Goal: Task Accomplishment & Management: Use online tool/utility

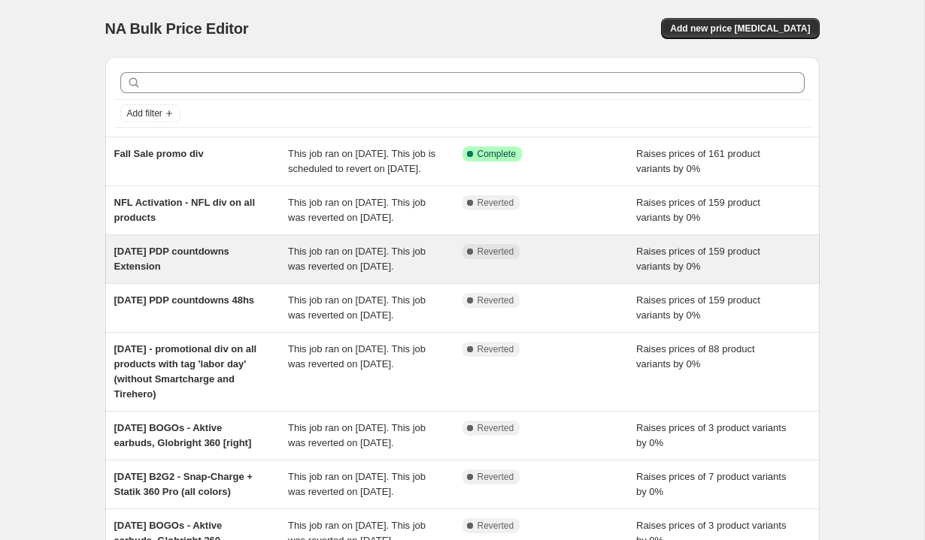
click at [253, 274] on div "[DATE] PDP countdowns Extension" at bounding box center [201, 259] width 174 height 30
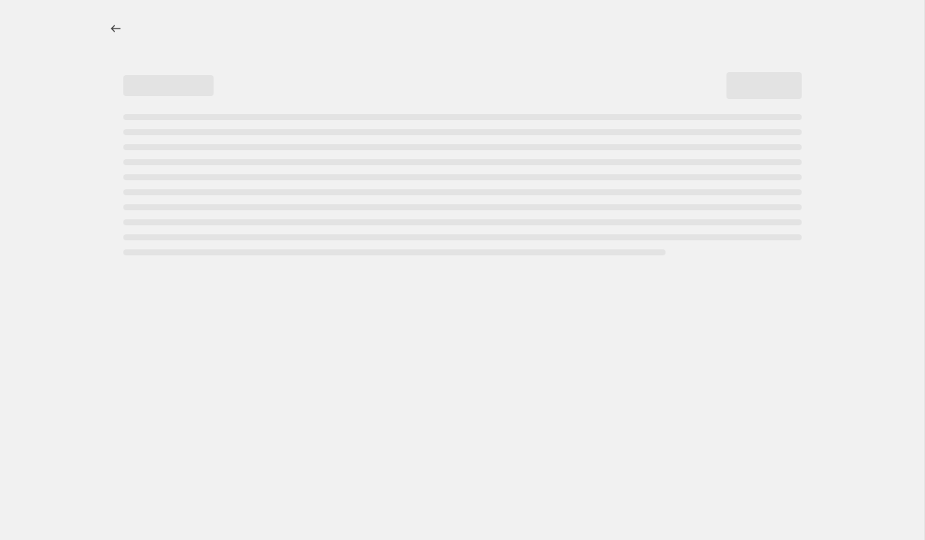
select select "percentage"
select select "no_change"
select select "tag"
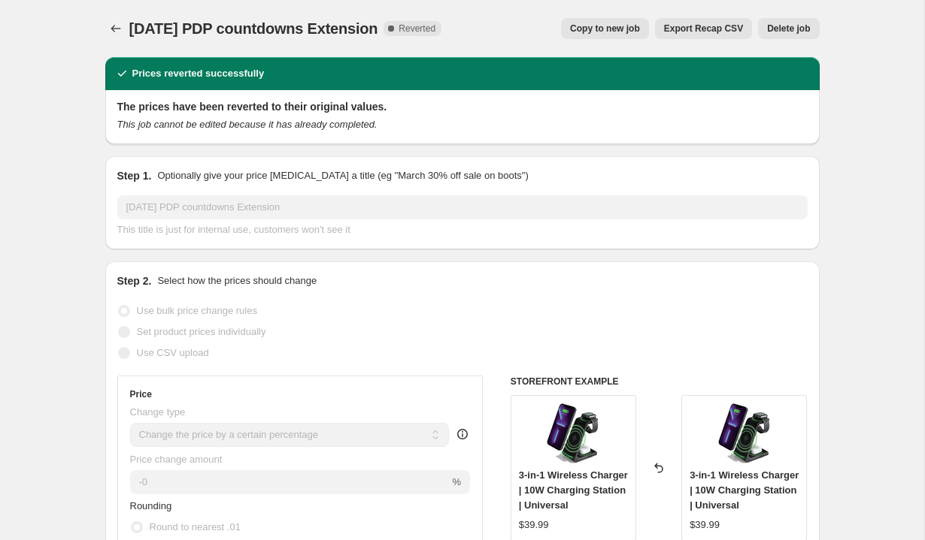
click at [609, 29] on span "Copy to new job" at bounding box center [605, 29] width 70 height 12
select select "percentage"
select select "no_change"
select select "tag"
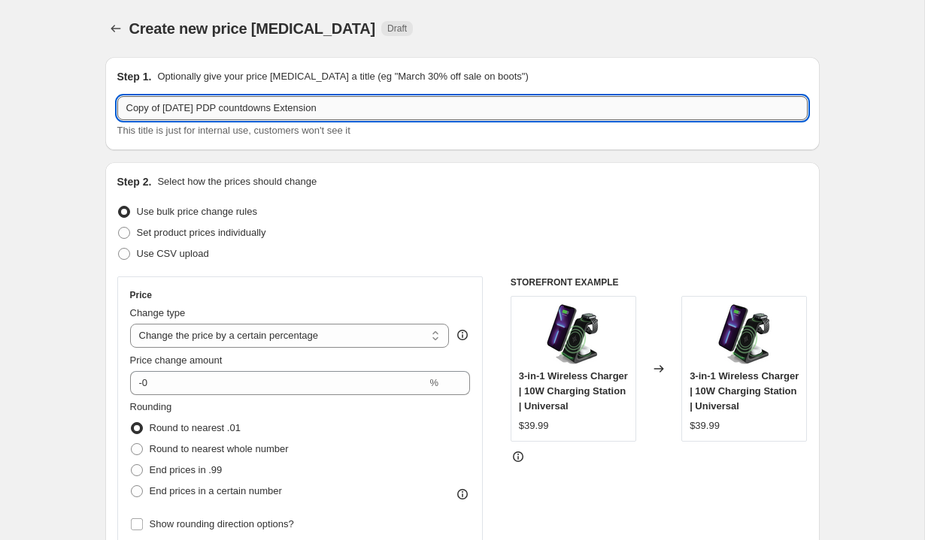
click at [246, 104] on input "Copy of [DATE] PDP countdowns Extension" at bounding box center [462, 108] width 690 height 24
paste input "Fall Sale Countdown PDPs 48hs"
type input "Fall Sale Countdown PDPs 48hs"
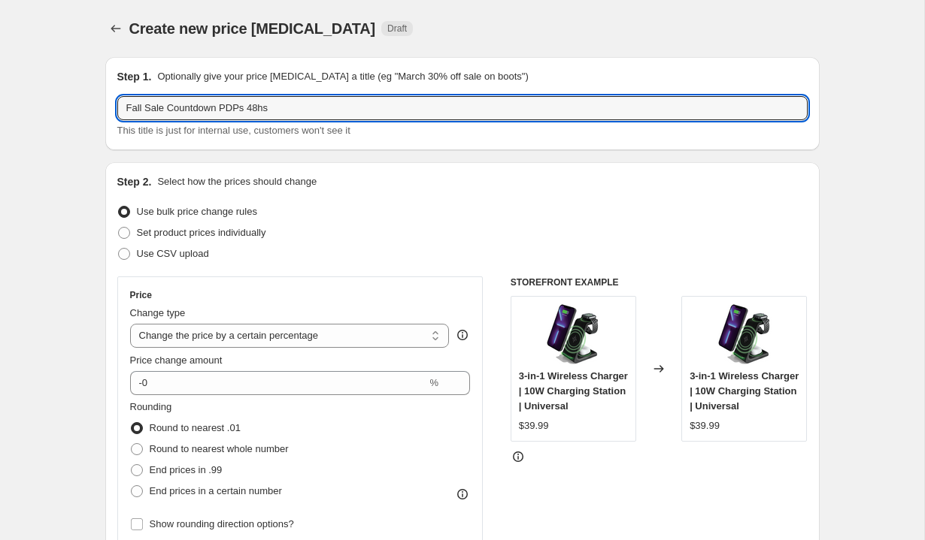
click at [391, 219] on div "Use bulk price change rules" at bounding box center [462, 211] width 690 height 21
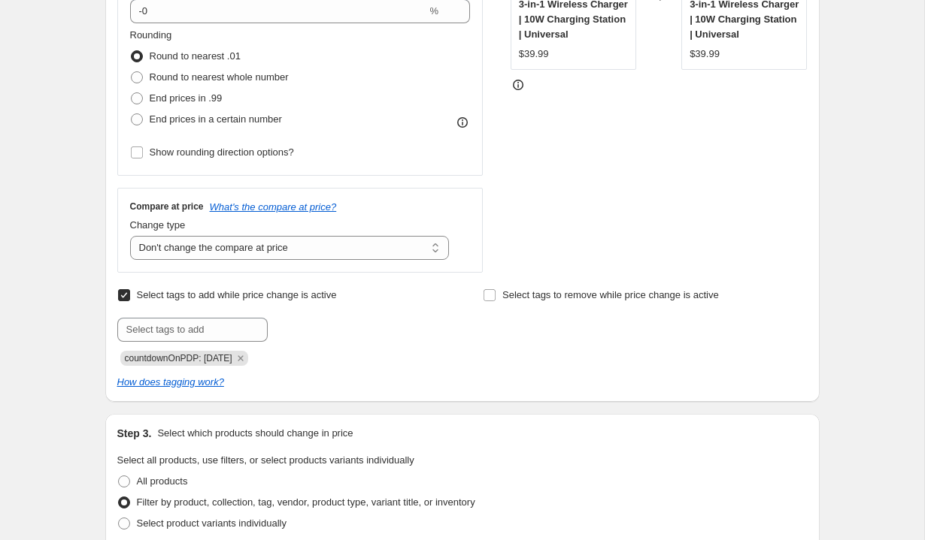
scroll to position [381, 0]
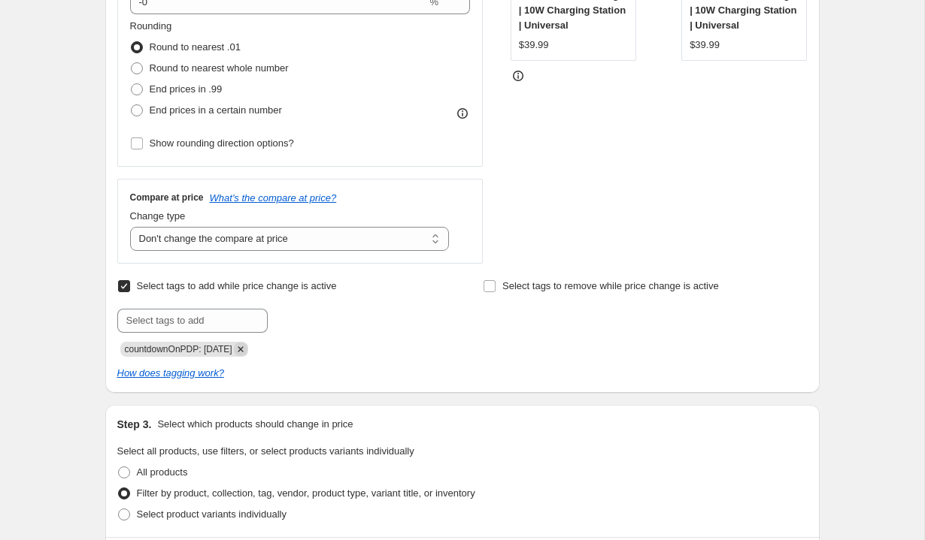
click at [243, 350] on icon "Remove countdownOnPDP: 09-03-2025" at bounding box center [240, 349] width 5 height 5
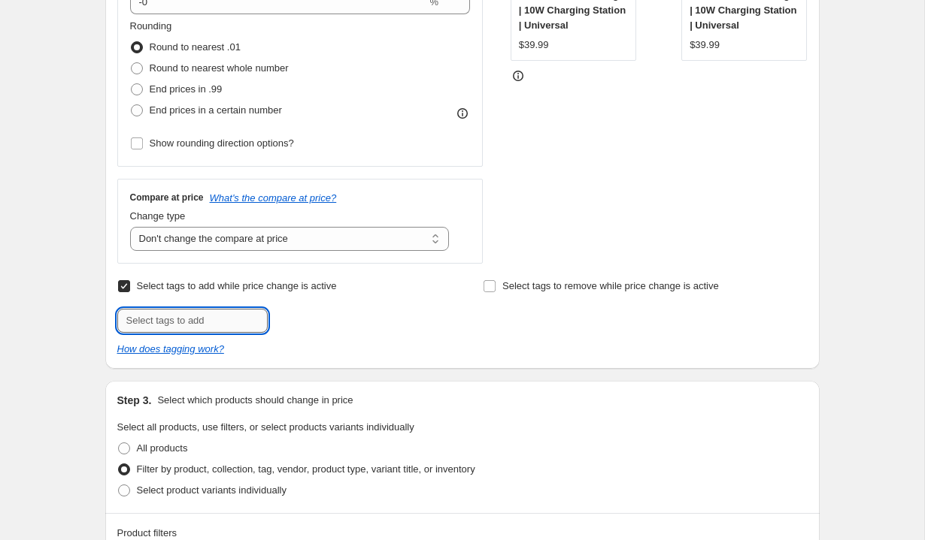
click at [192, 319] on input "text" at bounding box center [192, 321] width 150 height 24
paste input "countdownOnPDP: [DATE]"
type input "countdownOnPDP: [DATE]"
click at [332, 313] on button "Add countdownOnP..." at bounding box center [326, 319] width 111 height 21
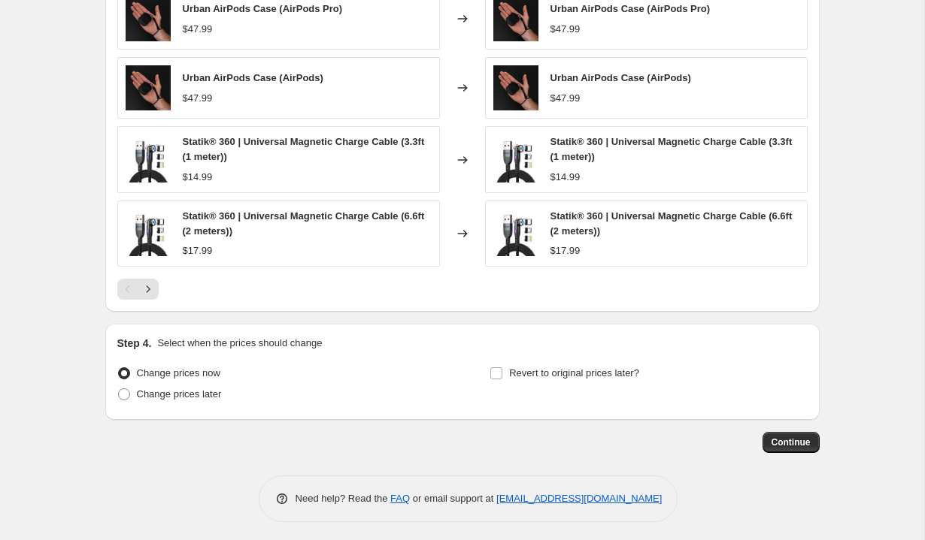
scroll to position [1230, 0]
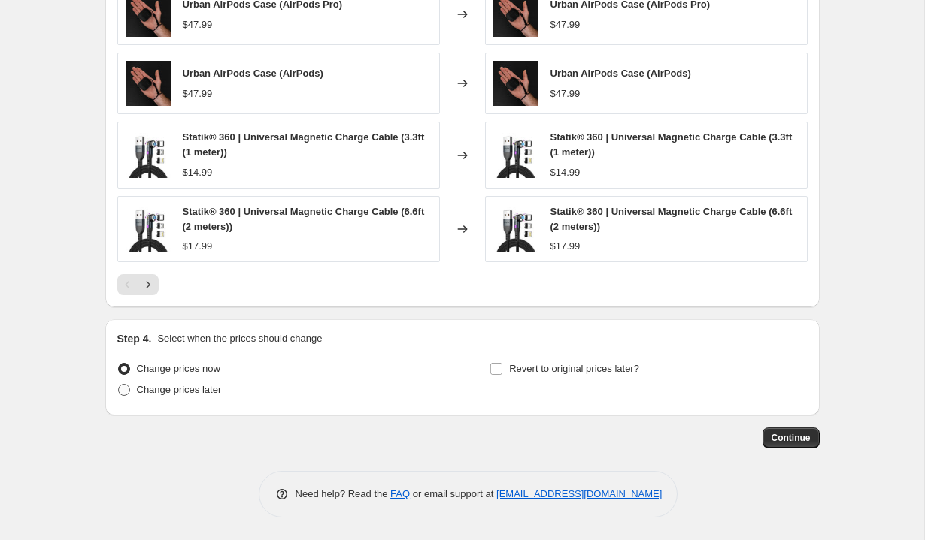
click at [171, 391] on span "Change prices later" at bounding box center [179, 389] width 85 height 11
click at [119, 385] on input "Change prices later" at bounding box center [118, 384] width 1 height 1
radio input "true"
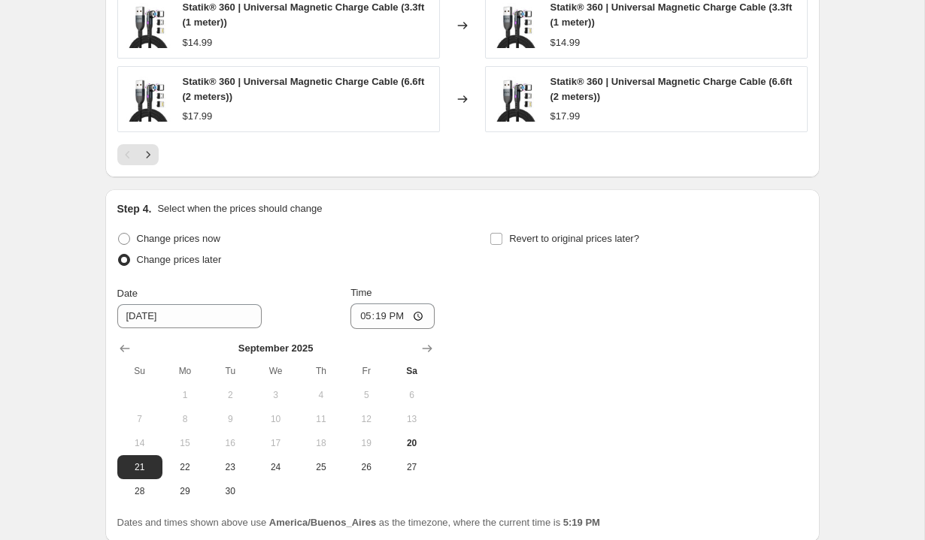
scroll to position [1380, 0]
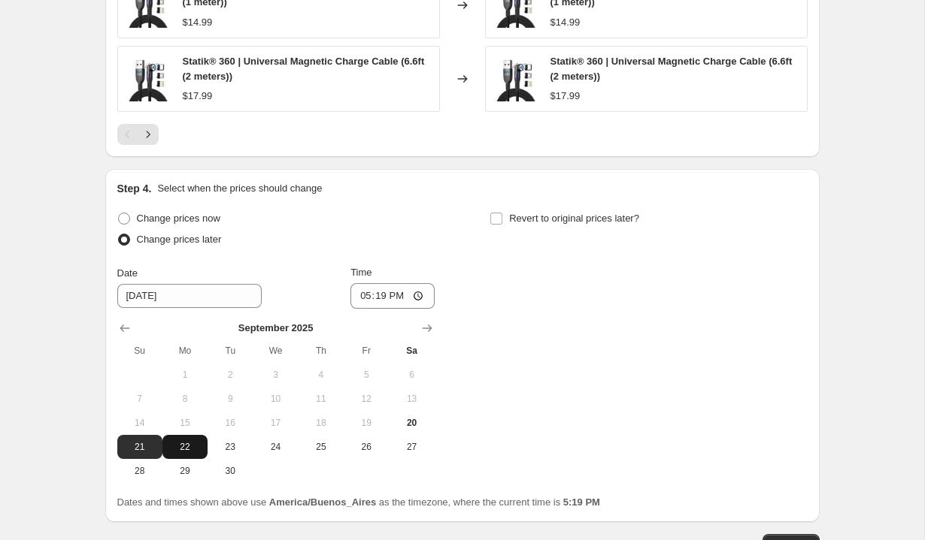
click at [196, 449] on span "22" at bounding box center [184, 447] width 33 height 12
type input "[DATE]"
click at [365, 292] on input "17:19" at bounding box center [392, 296] width 84 height 26
click at [379, 292] on input "13:19" at bounding box center [392, 296] width 84 height 26
click at [398, 294] on input "13:00" at bounding box center [392, 296] width 84 height 26
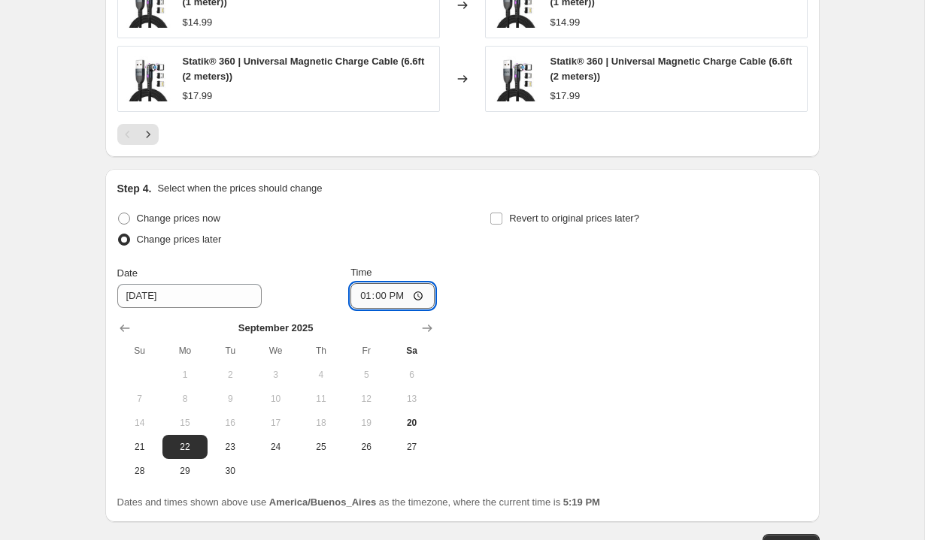
type input "01:00"
click at [443, 257] on div "Change prices now Change prices later Date [DATE] Time 01:00 [DATE] Su Mo Tu We…" at bounding box center [462, 345] width 690 height 275
click at [520, 218] on span "Revert to original prices later?" at bounding box center [574, 218] width 130 height 11
click at [502, 218] on input "Revert to original prices later?" at bounding box center [496, 219] width 12 height 12
checkbox input "true"
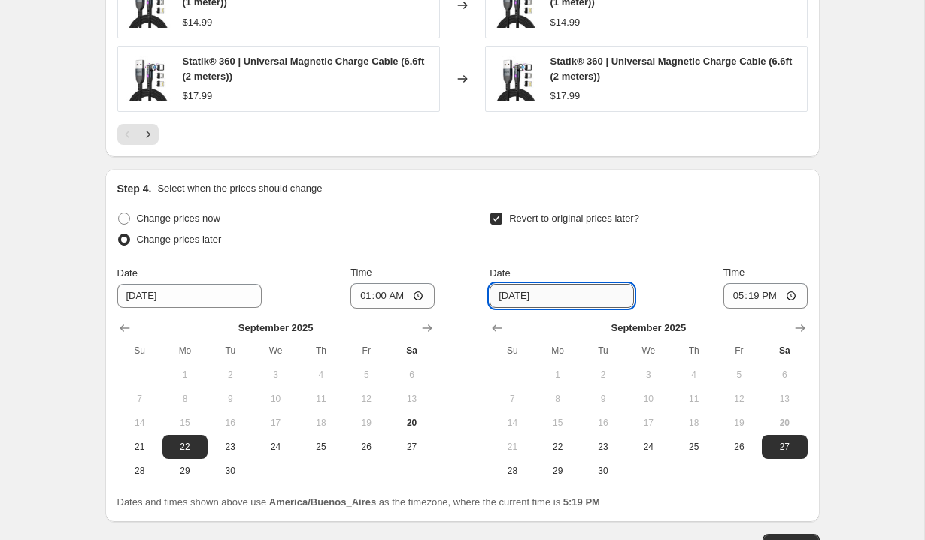
click at [514, 297] on input "[DATE]" at bounding box center [561, 296] width 144 height 24
type input "[DATE]"
click at [734, 297] on input "17:19" at bounding box center [765, 296] width 84 height 26
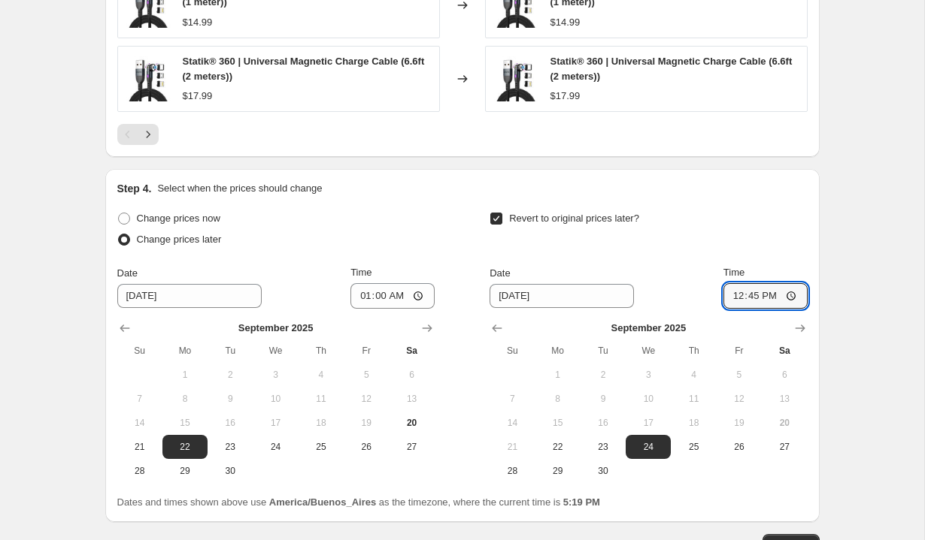
type input "00:45"
click at [773, 265] on div "Time" at bounding box center [765, 272] width 84 height 15
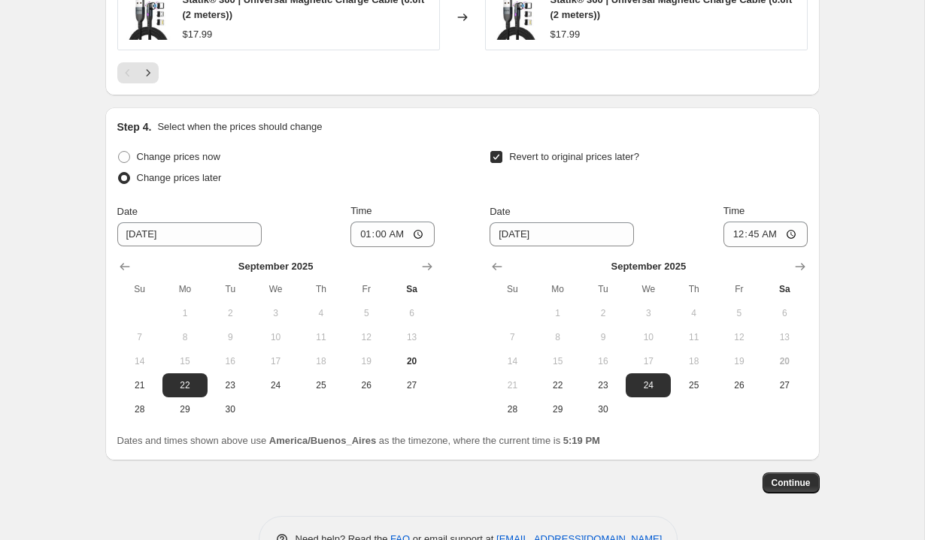
scroll to position [1450, 0]
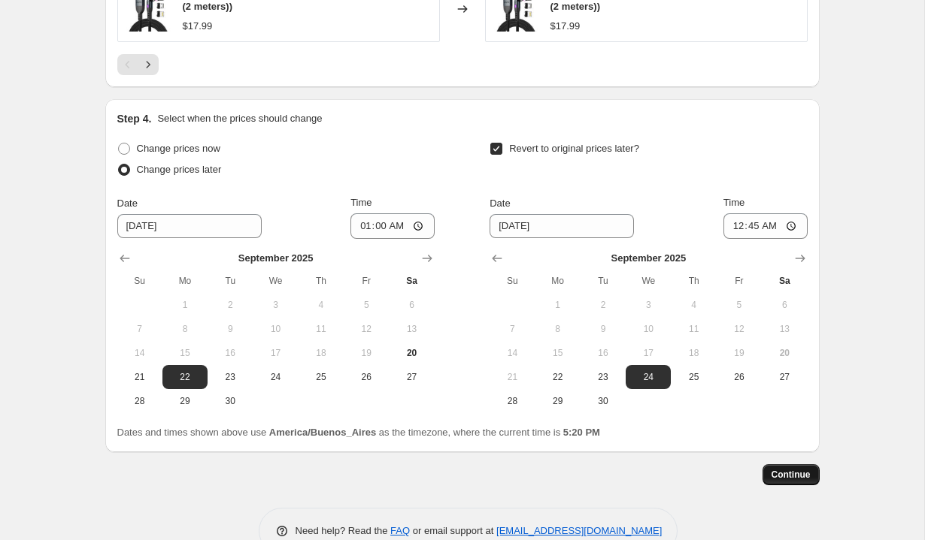
click at [780, 474] on span "Continue" at bounding box center [790, 475] width 39 height 12
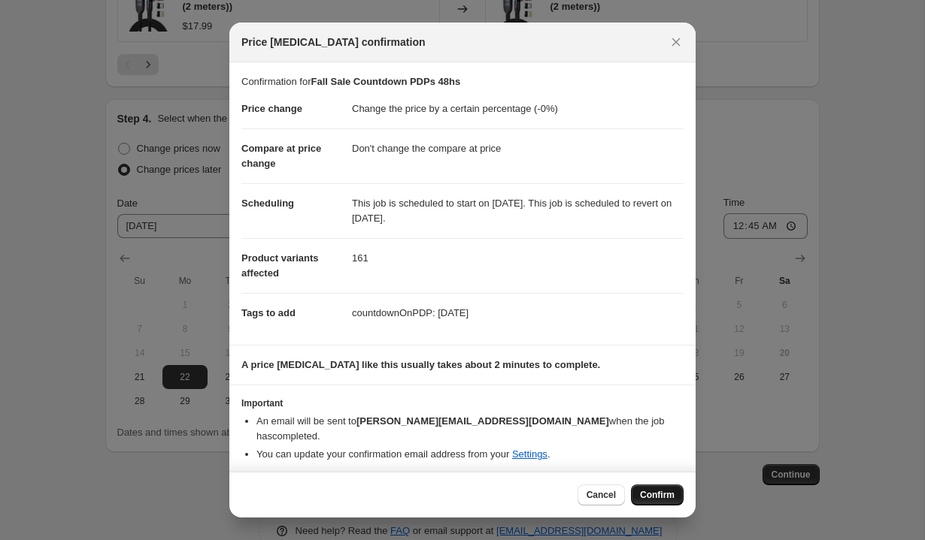
click at [663, 489] on span "Confirm" at bounding box center [657, 495] width 35 height 12
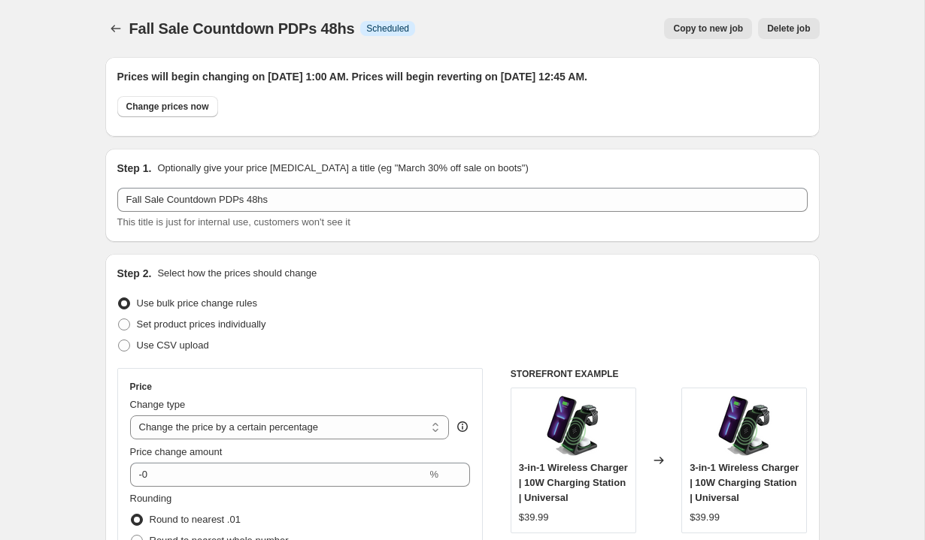
click at [686, 27] on span "Copy to new job" at bounding box center [708, 29] width 70 height 12
select select "percentage"
select select "no_change"
select select "tag"
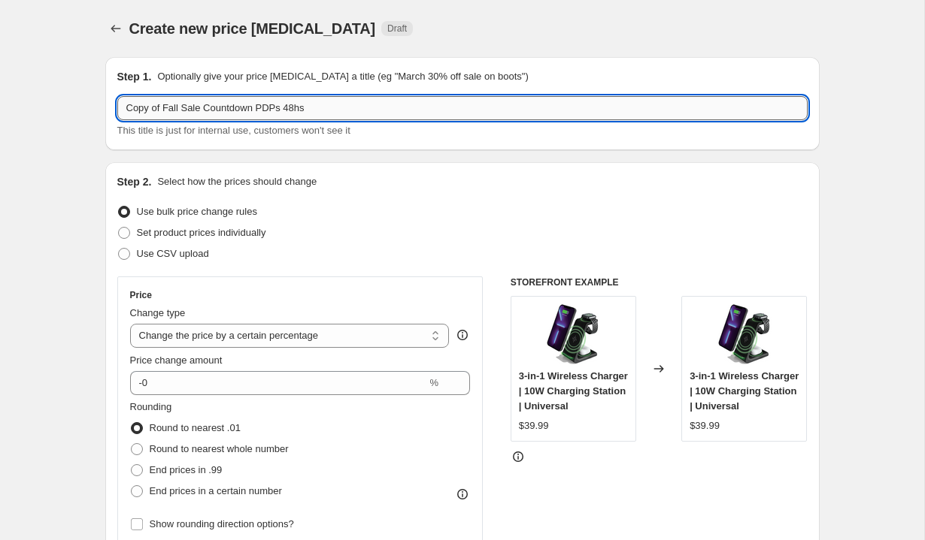
click at [189, 98] on input "Copy of Fall Sale Countdown PDPs 48hs" at bounding box center [462, 108] width 690 height 24
paste input "Fall Sale Countdown PDPs extension"
type input "Fall Sale Countdown PDPs extension"
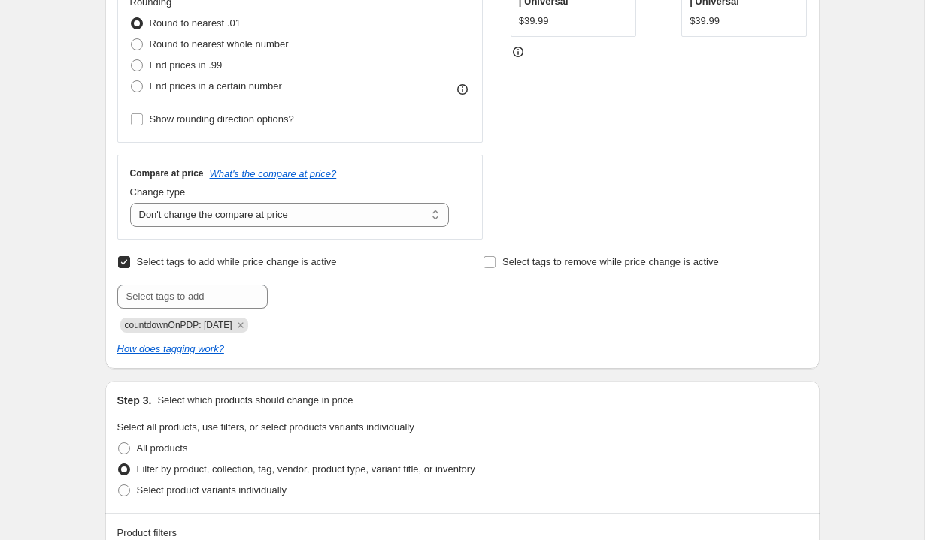
scroll to position [505, 0]
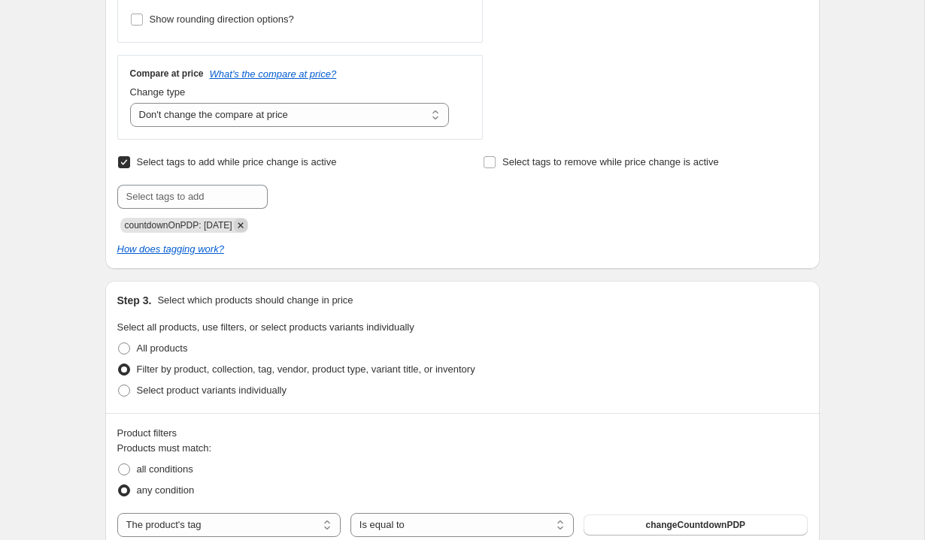
click at [247, 228] on icon "Remove countdownOnPDP: 09-24-2025" at bounding box center [241, 226] width 14 height 14
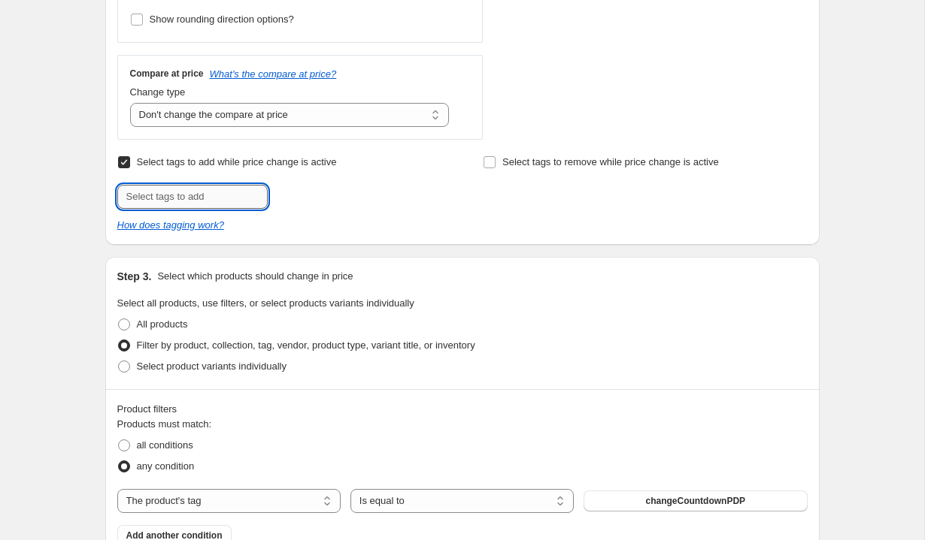
click at [202, 196] on input "text" at bounding box center [192, 197] width 150 height 24
paste input "countdownOnPDP: [DATE]"
type input "countdownOnPDP: [DATE]"
click at [319, 188] on button "Add countdownOnP..." at bounding box center [326, 195] width 111 height 21
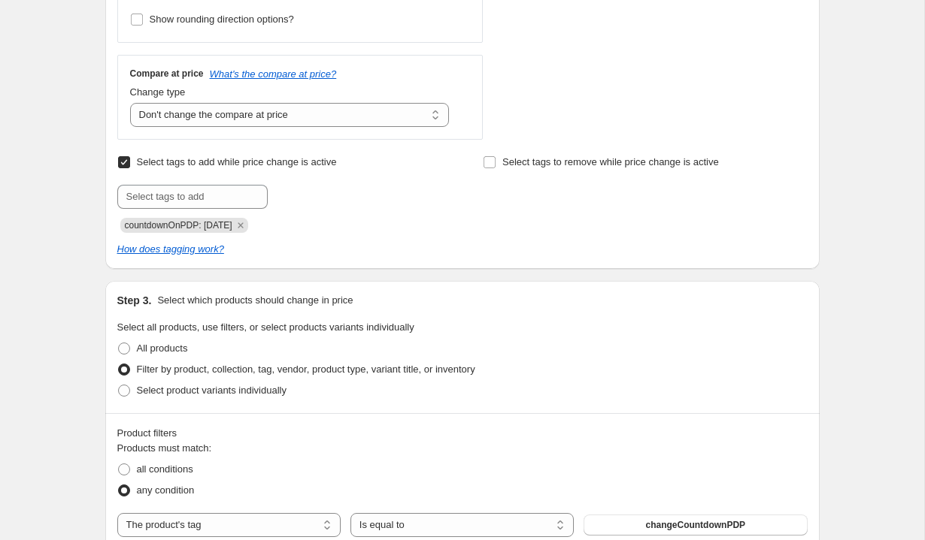
scroll to position [0, 0]
click at [360, 247] on div "How does tagging work?" at bounding box center [462, 249] width 690 height 15
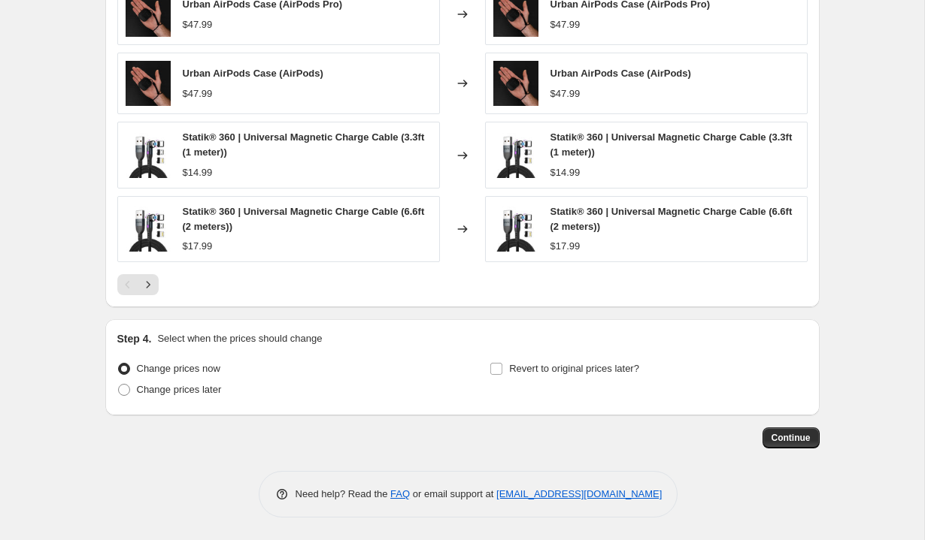
scroll to position [1229, 0]
click at [207, 395] on span "Change prices later" at bounding box center [179, 390] width 85 height 11
click at [119, 386] on input "Change prices later" at bounding box center [118, 385] width 1 height 1
radio input "true"
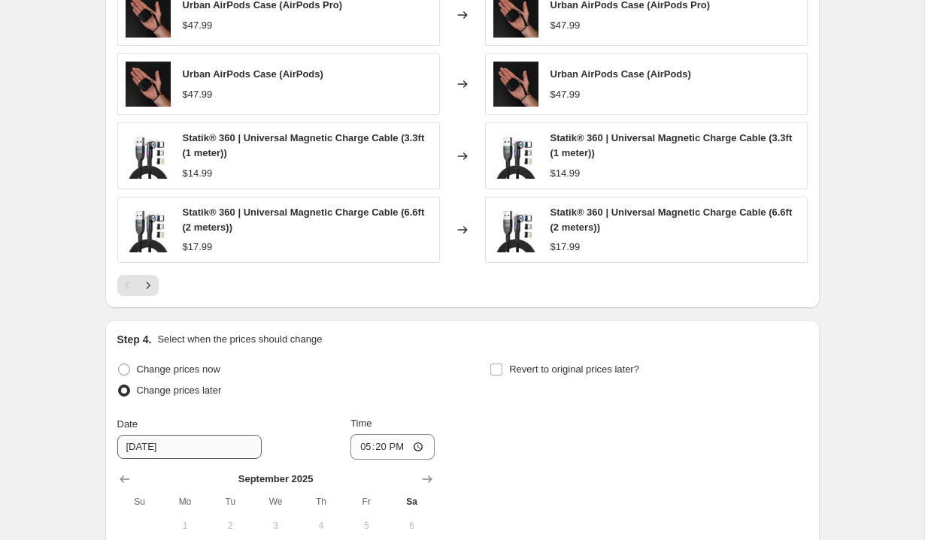
scroll to position [1436, 0]
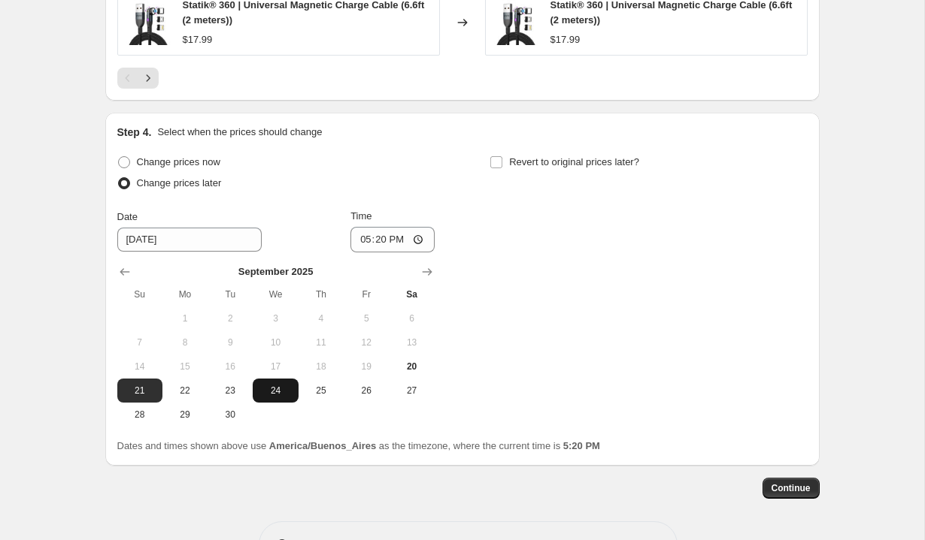
click at [265, 392] on span "24" at bounding box center [275, 391] width 33 height 12
type input "[DATE]"
click at [361, 240] on input "17:20" at bounding box center [392, 240] width 84 height 26
click at [376, 239] on input "13:20" at bounding box center [392, 240] width 84 height 26
type input "01:15"
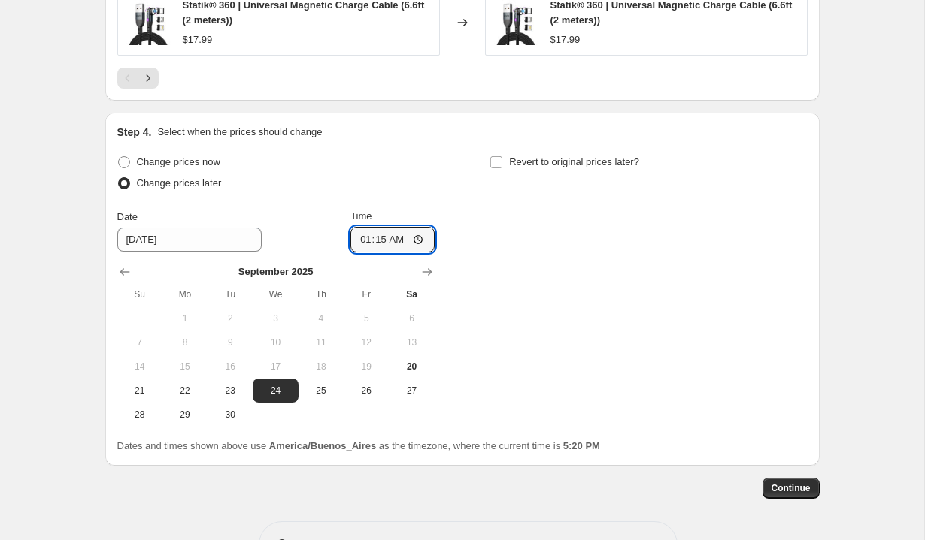
click at [467, 225] on div "Change prices now Change prices later Date [DATE] Time 01:[DATE] Mo Tu We Th Fr…" at bounding box center [462, 289] width 690 height 275
click at [512, 159] on span "Revert to original prices later?" at bounding box center [574, 161] width 130 height 11
click at [502, 159] on input "Revert to original prices later?" at bounding box center [496, 162] width 12 height 12
checkbox input "true"
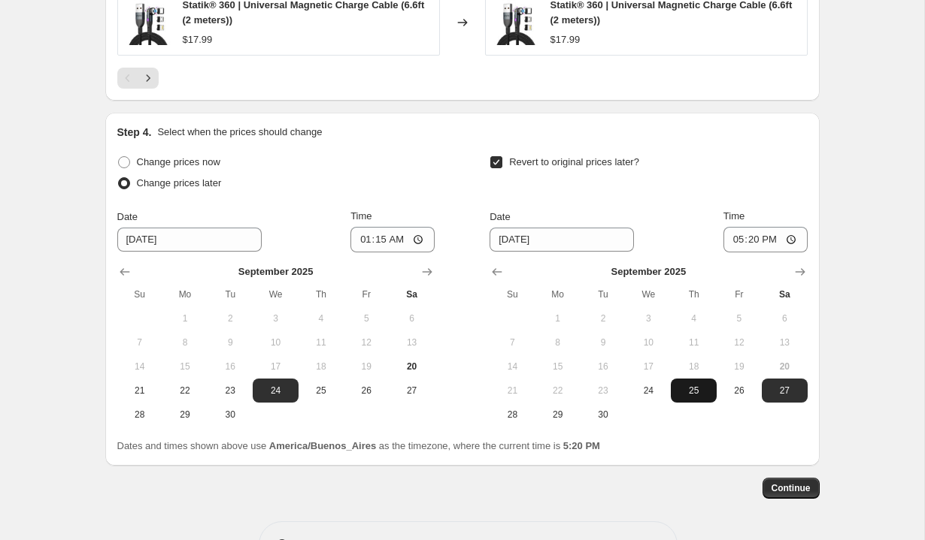
click at [691, 385] on span "25" at bounding box center [692, 391] width 33 height 12
type input "[DATE]"
click at [732, 241] on input "17:20" at bounding box center [765, 240] width 84 height 26
type input "00:45"
click at [779, 204] on div "Revert to original prices later? Date [DATE] Time 00:45 [DATE] Su Mo Tu We Th F…" at bounding box center [647, 289] width 317 height 275
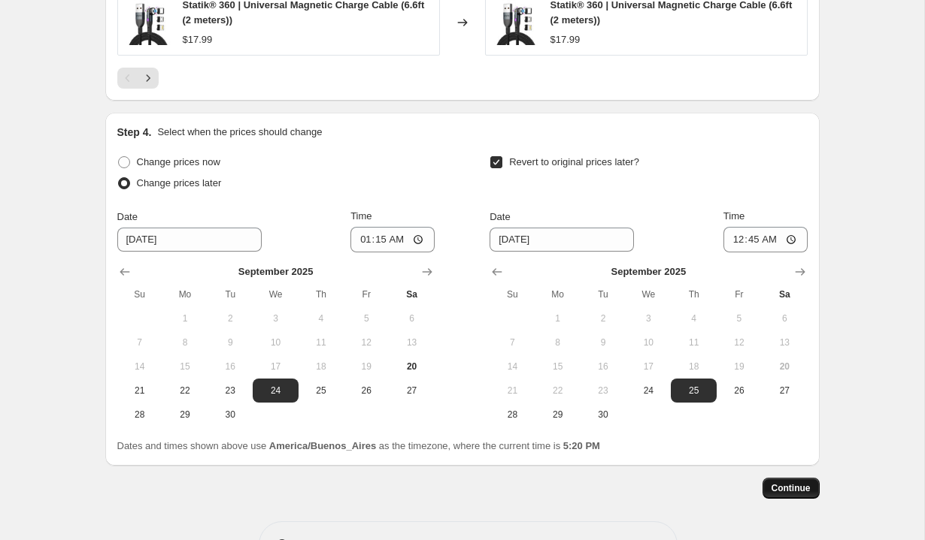
click at [783, 485] on span "Continue" at bounding box center [790, 489] width 39 height 12
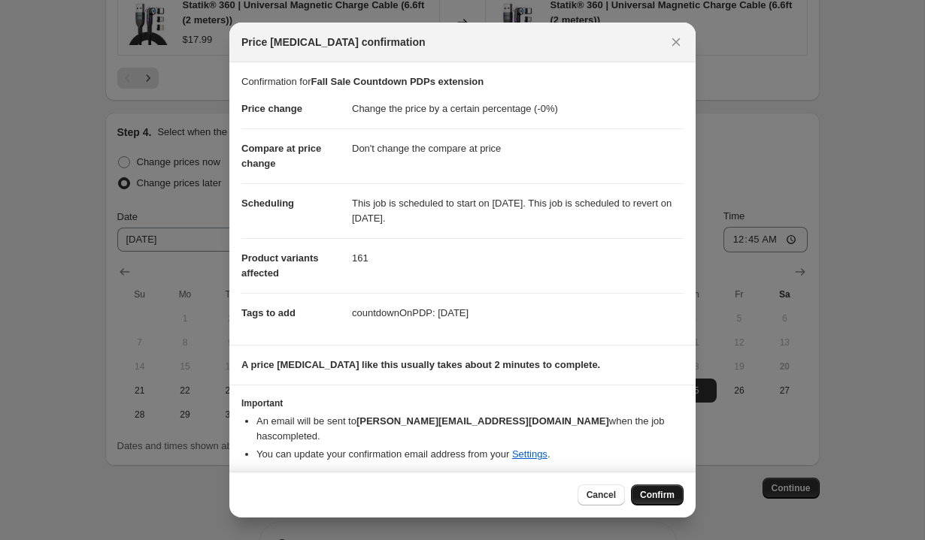
click at [663, 492] on span "Confirm" at bounding box center [657, 495] width 35 height 12
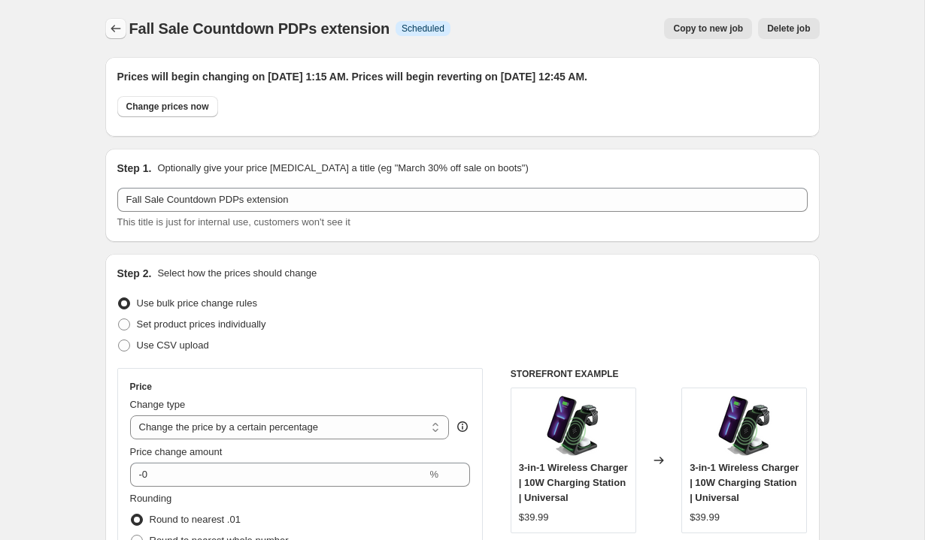
click at [107, 26] on button "Price change jobs" at bounding box center [115, 28] width 21 height 21
